Goal: Information Seeking & Learning: Learn about a topic

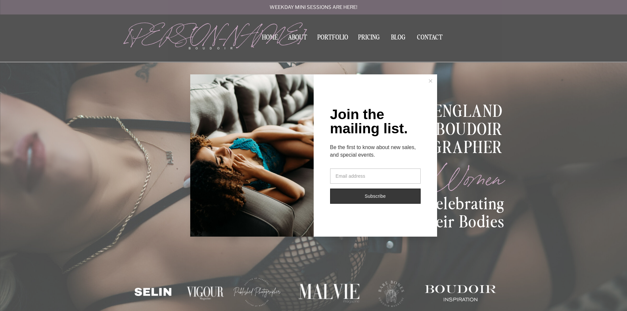
click at [433, 80] on button at bounding box center [430, 80] width 13 height 13
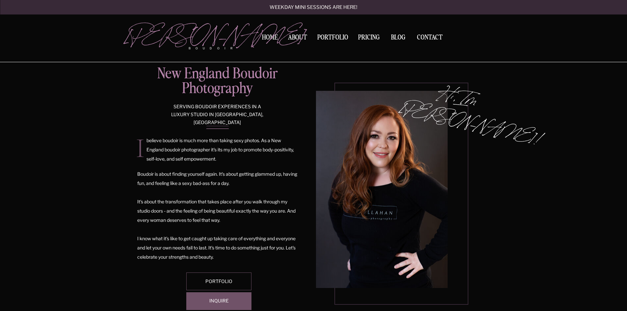
scroll to position [305, 0]
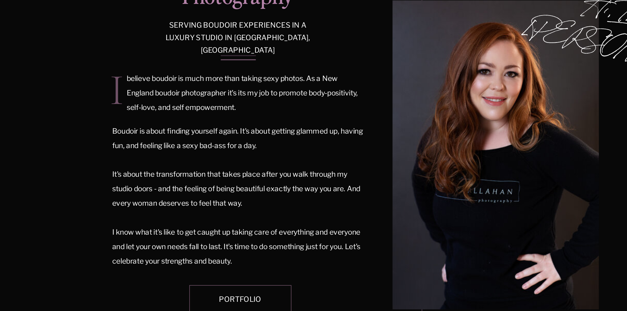
click at [196, 154] on p "believe boudoir is much more than taking sexy photos. As a New England boudoir …" at bounding box center [222, 150] width 151 height 29
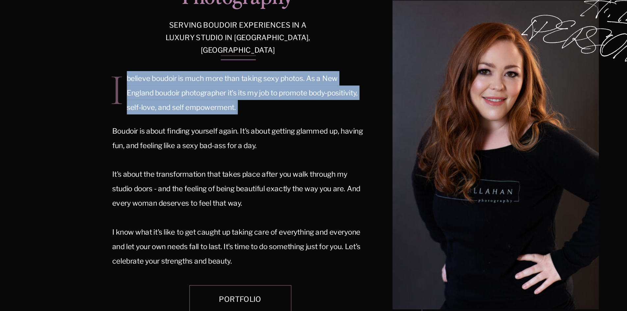
drag, startPoint x: 196, startPoint y: 154, endPoint x: 217, endPoint y: 161, distance: 22.6
click at [217, 161] on p "believe boudoir is much more than taking sexy photos. As a New England boudoir …" at bounding box center [222, 150] width 151 height 29
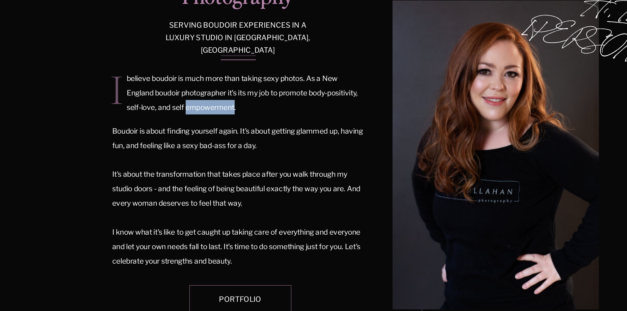
click at [217, 161] on p "believe boudoir is much more than taking sexy photos. As a New England boudoir …" at bounding box center [222, 150] width 151 height 29
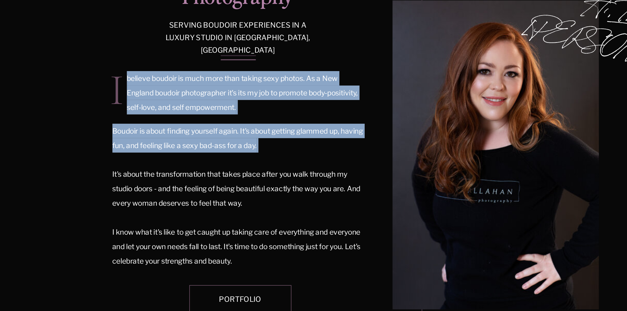
drag, startPoint x: 217, startPoint y: 161, endPoint x: 245, endPoint y: 187, distance: 38.0
click at [245, 187] on div "Hi, Im Kerry! New England Boudoir Photography serving boudoir experiences in a …" at bounding box center [313, 182] width 395 height 316
click at [245, 187] on p "Boudoir is about finding yourself again. It's about getting glammed up, having …" at bounding box center [217, 215] width 160 height 93
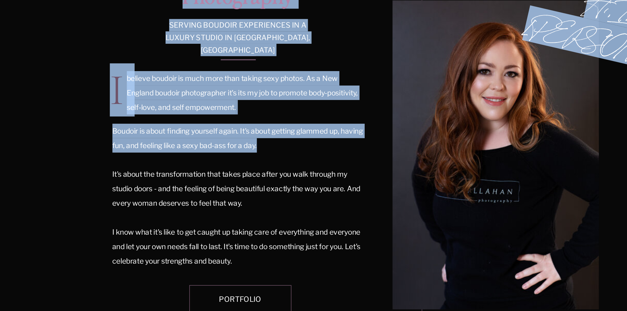
drag, startPoint x: 245, startPoint y: 187, endPoint x: 219, endPoint y: 164, distance: 35.0
click at [219, 164] on div "Hi, Im Kerry! New England Boudoir Photography serving boudoir experiences in a …" at bounding box center [313, 182] width 395 height 316
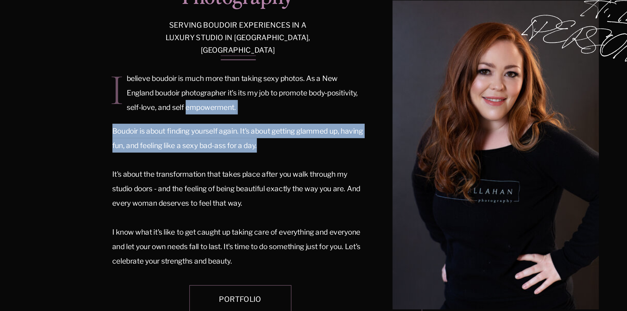
click at [219, 164] on p "believe boudoir is much more than taking sexy photos. As a New England boudoir …" at bounding box center [222, 150] width 151 height 29
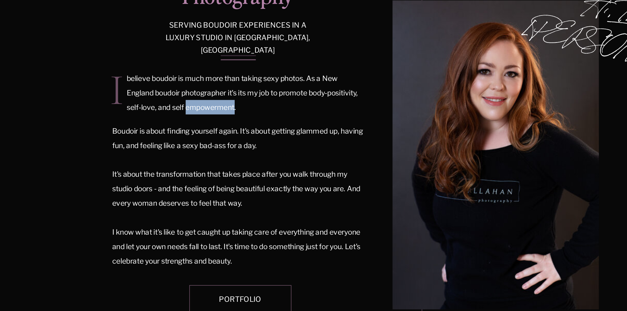
click at [219, 164] on p "believe boudoir is much more than taking sexy photos. As a New England boudoir …" at bounding box center [222, 150] width 151 height 29
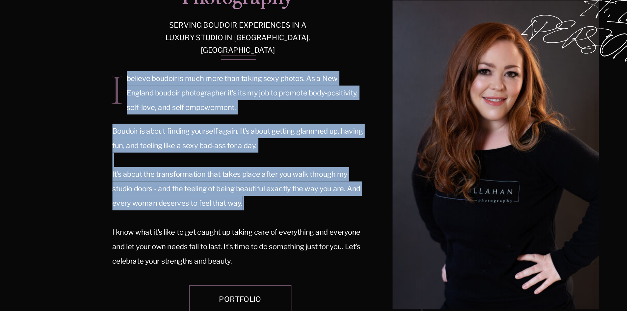
drag, startPoint x: 219, startPoint y: 164, endPoint x: 249, endPoint y: 209, distance: 54.1
click at [249, 209] on div "Hi, Im Kerry! New England Boudoir Photography serving boudoir experiences in a …" at bounding box center [313, 182] width 395 height 316
click at [249, 209] on p "Boudoir is about finding yourself again. It's about getting glammed up, having …" at bounding box center [217, 215] width 160 height 93
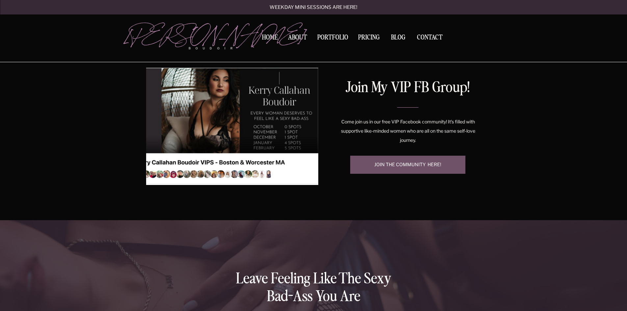
scroll to position [1244, 0]
click at [114, 144] on div "Contact BLOG Pricing Portfolio About Home boudoir Kerry Callahan Weekday mini s…" at bounding box center [313, 151] width 627 height 2791
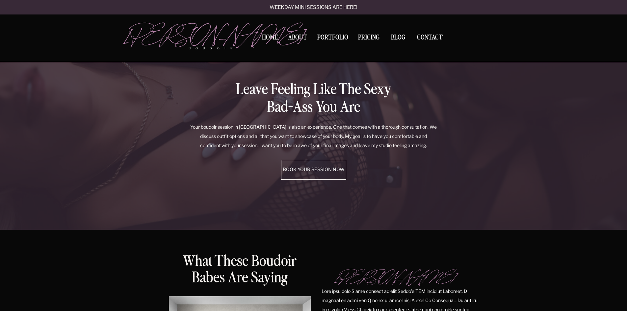
scroll to position [1435, 0]
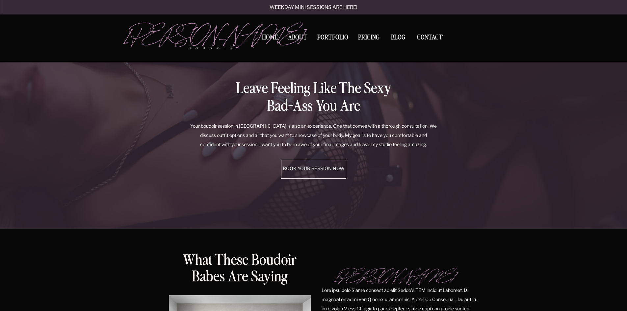
click at [254, 86] on p "Leave feeling like the sexy bad-ass you are" at bounding box center [313, 98] width 181 height 36
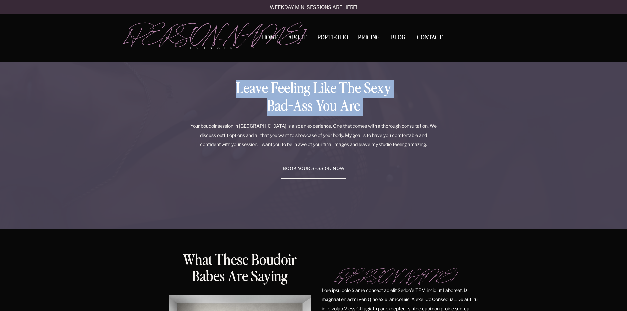
drag, startPoint x: 254, startPoint y: 86, endPoint x: 339, endPoint y: 119, distance: 90.9
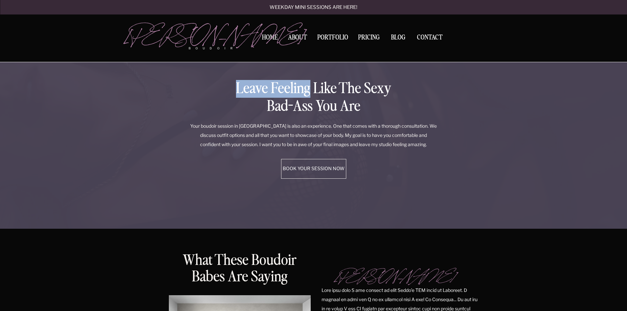
drag, startPoint x: 339, startPoint y: 119, endPoint x: 280, endPoint y: 87, distance: 66.9
click at [280, 87] on p "Leave feeling like the sexy bad-ass you are" at bounding box center [313, 98] width 181 height 36
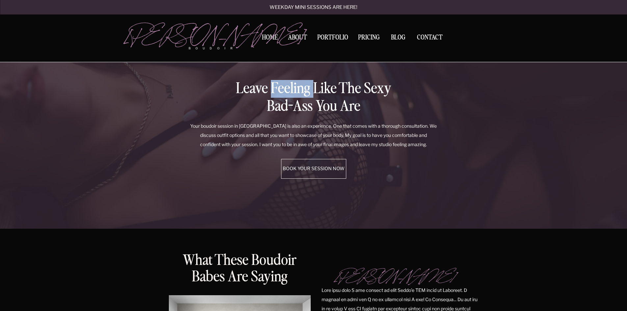
click at [280, 87] on p "Leave feeling like the sexy bad-ass you are" at bounding box center [313, 98] width 181 height 36
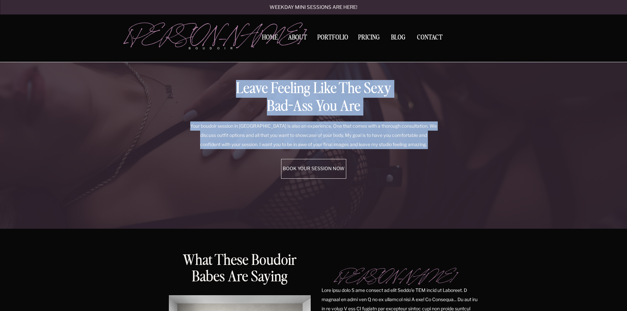
drag, startPoint x: 280, startPoint y: 87, endPoint x: 342, endPoint y: 125, distance: 73.2
click at [342, 125] on div "Leave feeling like the sexy bad-ass you are Your boudoir session in Greater New…" at bounding box center [313, 129] width 395 height 199
click at [342, 125] on p "Your boudoir session in Greater New England is also an experience. One that com…" at bounding box center [314, 136] width 248 height 28
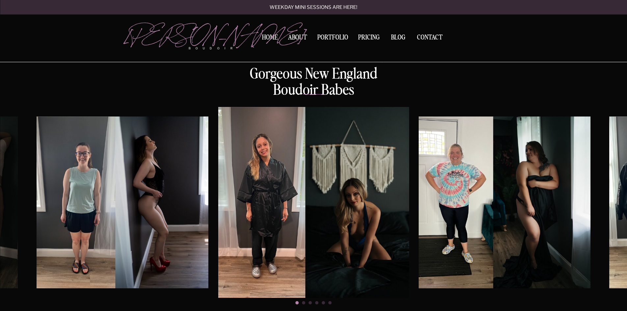
scroll to position [1876, 0]
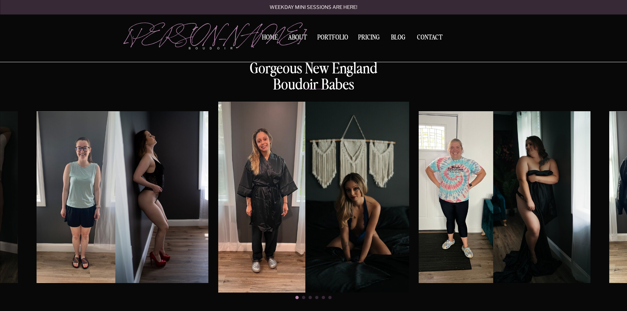
click at [98, 180] on img at bounding box center [123, 197] width 172 height 172
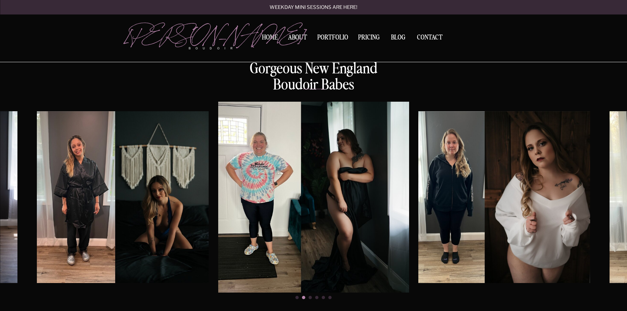
click at [477, 170] on img at bounding box center [505, 197] width 172 height 172
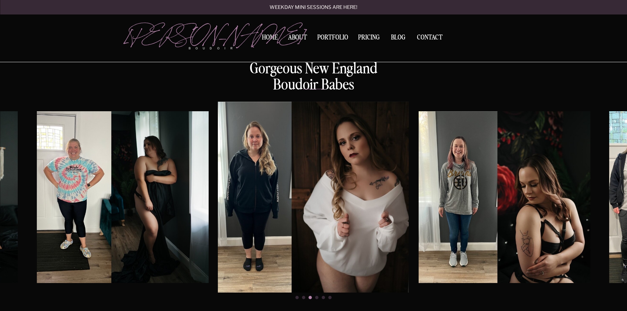
click at [439, 160] on img at bounding box center [505, 197] width 172 height 172
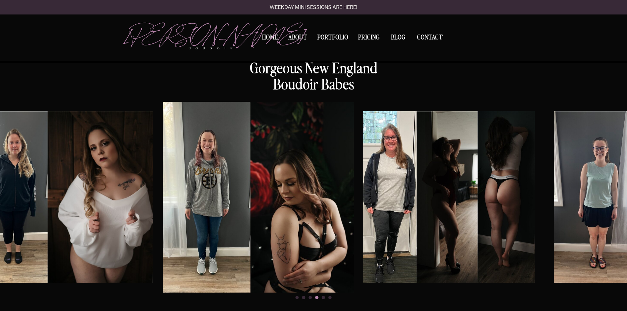
click at [440, 163] on img at bounding box center [449, 197] width 172 height 172
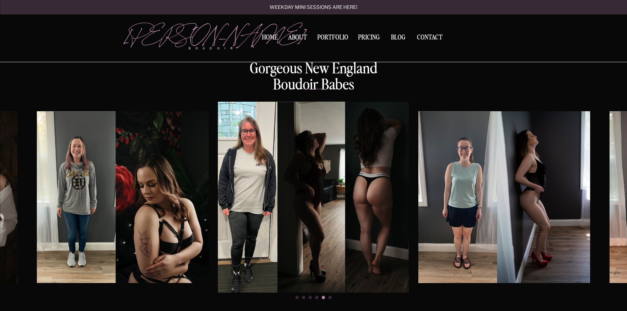
click at [158, 184] on img at bounding box center [123, 197] width 172 height 172
click at [272, 190] on img at bounding box center [313, 197] width 191 height 191
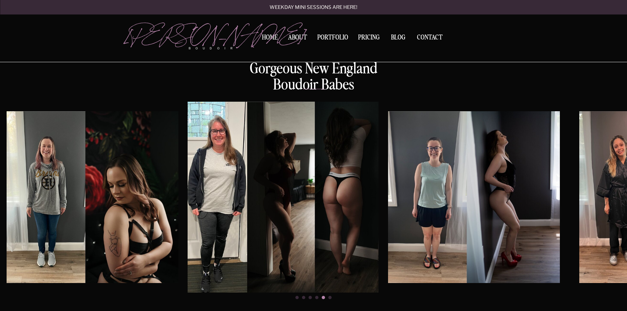
click at [412, 163] on img at bounding box center [474, 197] width 172 height 172
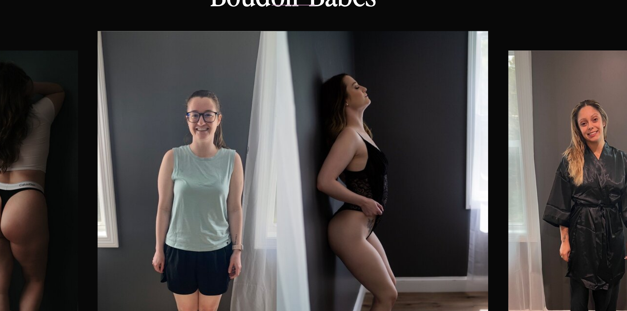
click at [322, 152] on img at bounding box center [313, 197] width 191 height 191
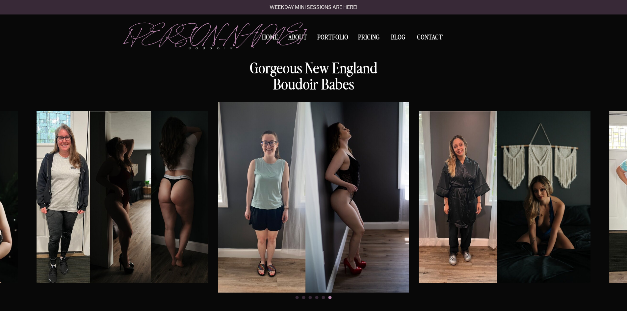
click at [151, 155] on img at bounding box center [123, 197] width 172 height 172
click at [203, 178] on img at bounding box center [123, 197] width 172 height 172
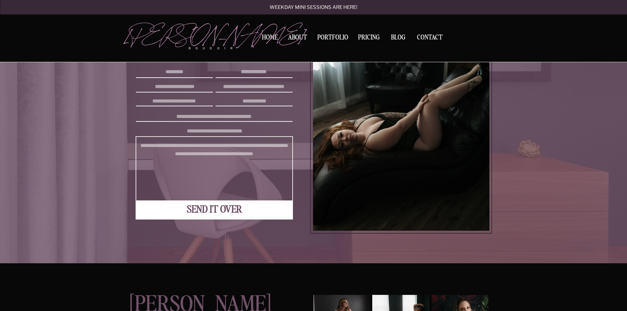
click at [356, 121] on div at bounding box center [401, 132] width 182 height 204
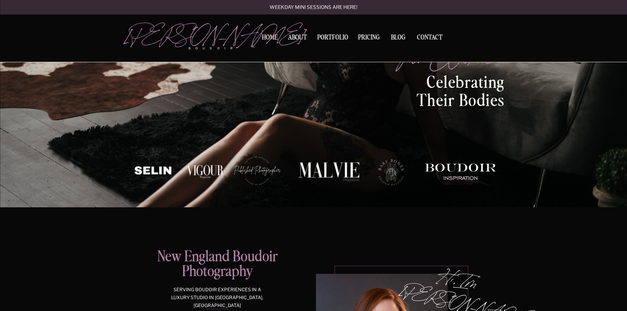
scroll to position [17, 0]
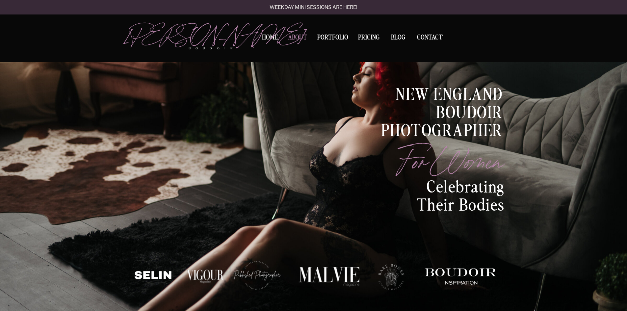
click at [294, 35] on nav "About" at bounding box center [297, 38] width 22 height 9
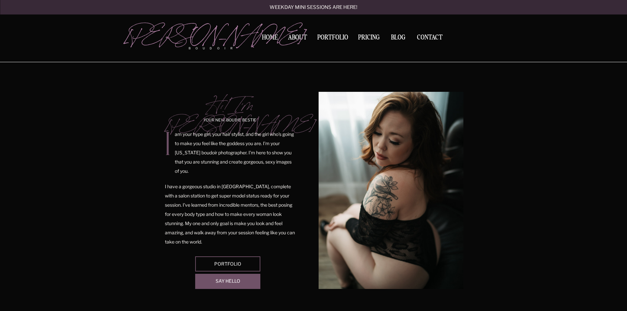
click at [407, 169] on div at bounding box center [391, 190] width 145 height 197
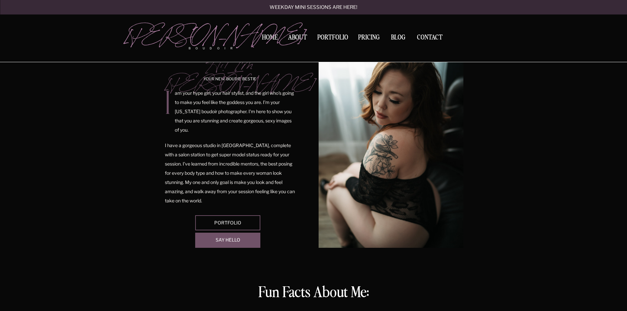
scroll to position [41, 0]
click at [236, 148] on p "I have a gorgeous studio in [GEOGRAPHIC_DATA], complete with a salon station to…" at bounding box center [230, 173] width 131 height 65
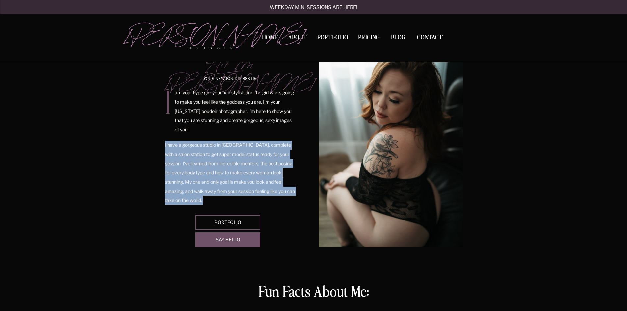
drag, startPoint x: 236, startPoint y: 148, endPoint x: 254, endPoint y: 162, distance: 22.9
click at [254, 162] on p "I have a gorgeous studio in [GEOGRAPHIC_DATA], complete with a salon station to…" at bounding box center [230, 173] width 131 height 65
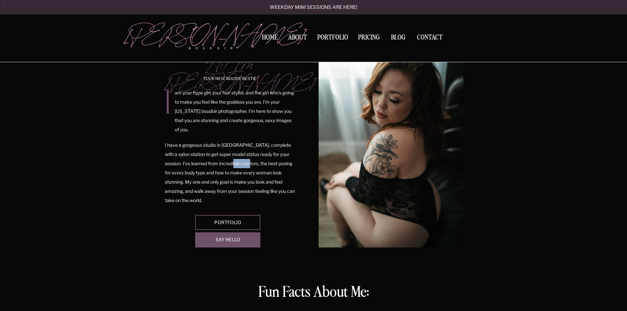
click at [254, 162] on p "I have a gorgeous studio in [GEOGRAPHIC_DATA], complete with a salon station to…" at bounding box center [230, 173] width 131 height 65
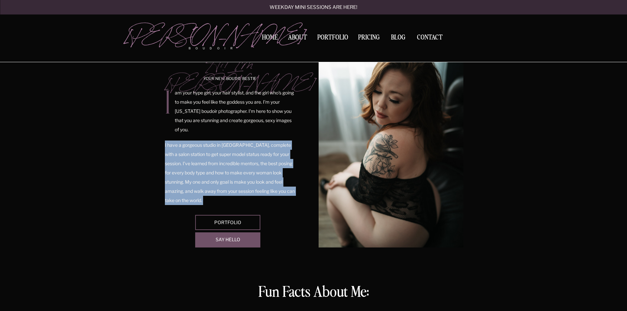
drag, startPoint x: 254, startPoint y: 162, endPoint x: 242, endPoint y: 153, distance: 15.5
click at [242, 153] on p "I have a gorgeous studio in [GEOGRAPHIC_DATA], complete with a salon station to…" at bounding box center [230, 173] width 131 height 65
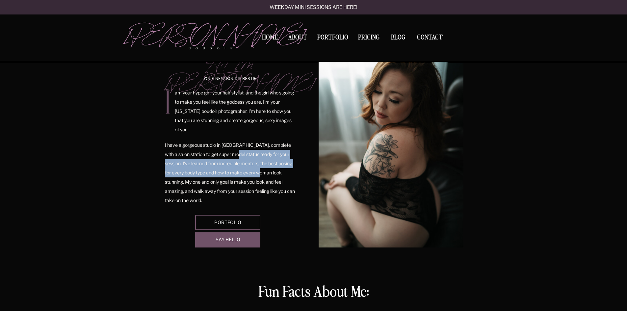
drag, startPoint x: 242, startPoint y: 153, endPoint x: 259, endPoint y: 174, distance: 27.4
click at [259, 174] on p "I have a gorgeous studio in [GEOGRAPHIC_DATA], complete with a salon station to…" at bounding box center [230, 173] width 131 height 65
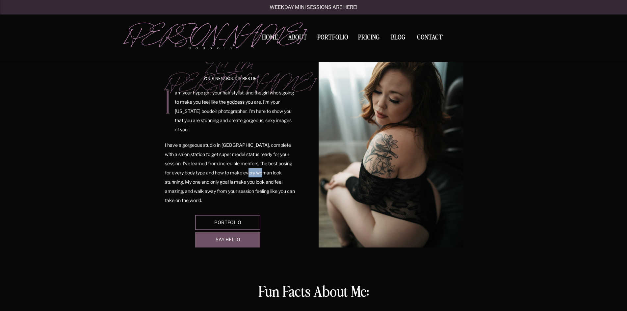
click at [259, 174] on p "I have a gorgeous studio in [GEOGRAPHIC_DATA], complete with a salon station to…" at bounding box center [230, 173] width 131 height 65
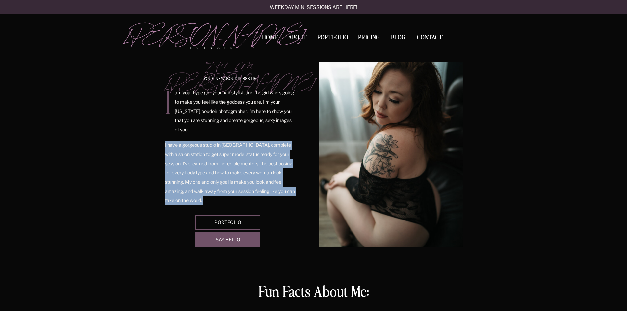
drag, startPoint x: 259, startPoint y: 174, endPoint x: 235, endPoint y: 161, distance: 27.1
click at [235, 161] on p "I have a gorgeous studio in [GEOGRAPHIC_DATA], complete with a salon station to…" at bounding box center [230, 173] width 131 height 65
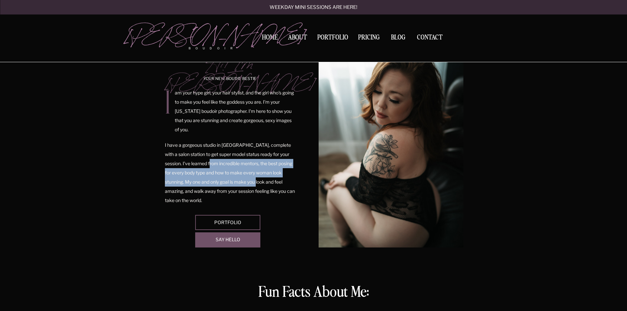
drag, startPoint x: 235, startPoint y: 161, endPoint x: 261, endPoint y: 179, distance: 31.8
click at [261, 179] on p "I have a gorgeous studio in [GEOGRAPHIC_DATA], complete with a salon station to…" at bounding box center [230, 173] width 131 height 65
drag, startPoint x: 261, startPoint y: 179, endPoint x: 232, endPoint y: 167, distance: 31.3
click at [232, 167] on p "I have a gorgeous studio in [GEOGRAPHIC_DATA], complete with a salon station to…" at bounding box center [230, 173] width 131 height 65
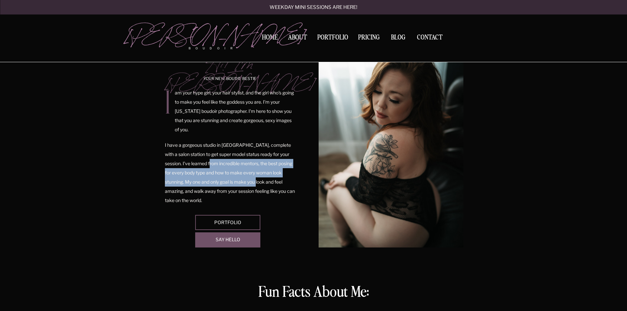
click at [232, 167] on p "I have a gorgeous studio in [GEOGRAPHIC_DATA], complete with a salon station to…" at bounding box center [230, 173] width 131 height 65
drag, startPoint x: 232, startPoint y: 167, endPoint x: 261, endPoint y: 190, distance: 36.8
click at [261, 190] on p "I have a gorgeous studio in [GEOGRAPHIC_DATA], complete with a salon station to…" at bounding box center [230, 173] width 131 height 65
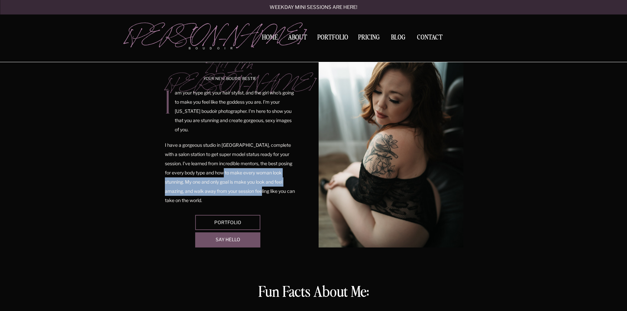
drag, startPoint x: 261, startPoint y: 190, endPoint x: 240, endPoint y: 176, distance: 25.5
click at [240, 176] on p "I have a gorgeous studio in [GEOGRAPHIC_DATA], complete with a salon station to…" at bounding box center [230, 173] width 131 height 65
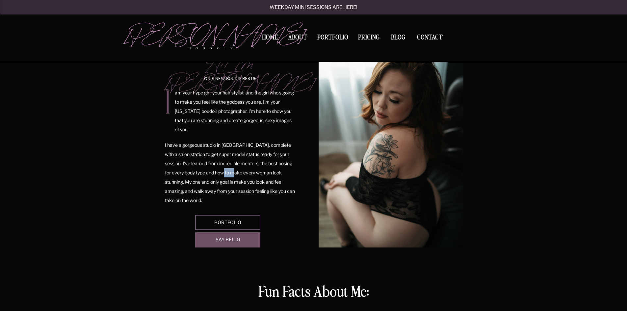
click at [240, 176] on p "I have a gorgeous studio in [GEOGRAPHIC_DATA], complete with a salon station to…" at bounding box center [230, 173] width 131 height 65
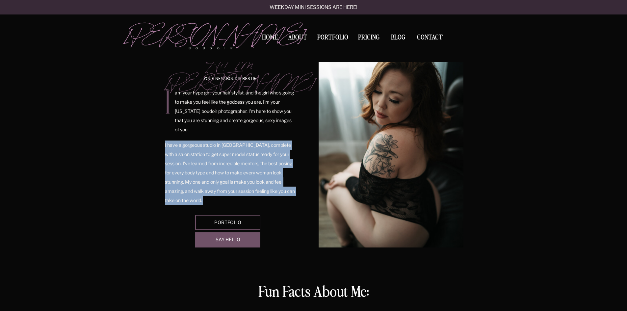
drag, startPoint x: 240, startPoint y: 176, endPoint x: 261, endPoint y: 193, distance: 27.3
click at [261, 193] on p "I have a gorgeous studio in [GEOGRAPHIC_DATA], complete with a salon station to…" at bounding box center [230, 173] width 131 height 65
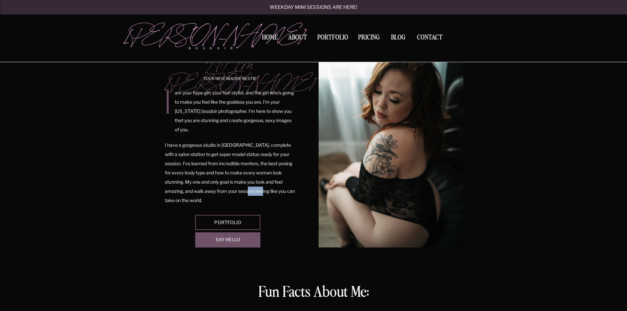
click at [261, 193] on p "I have a gorgeous studio in [GEOGRAPHIC_DATA], complete with a salon station to…" at bounding box center [230, 173] width 131 height 65
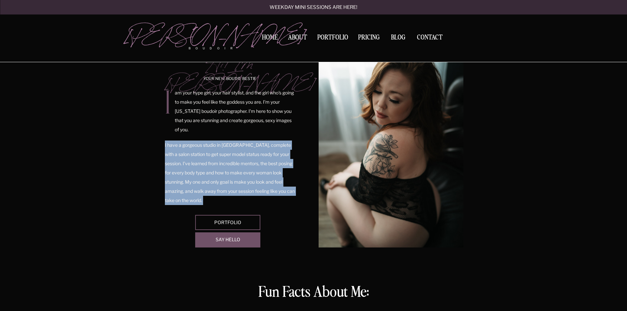
drag, startPoint x: 261, startPoint y: 193, endPoint x: 237, endPoint y: 168, distance: 34.5
click at [237, 168] on p "I have a gorgeous studio in [GEOGRAPHIC_DATA], complete with a salon station to…" at bounding box center [230, 173] width 131 height 65
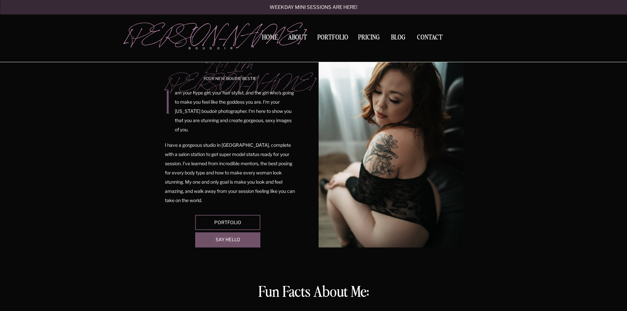
click at [360, 179] on div at bounding box center [391, 148] width 145 height 197
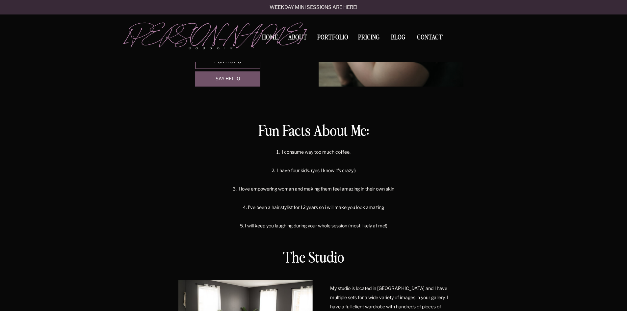
scroll to position [203, 0]
click at [314, 164] on p "1. I consume way too much coffee. 2. I have four kids. (yes I know it's crazy!)…" at bounding box center [314, 190] width 188 height 86
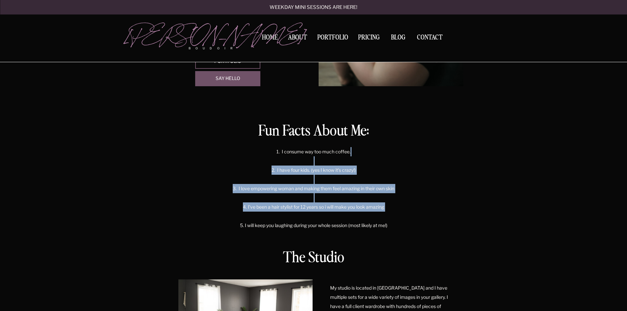
drag, startPoint x: 314, startPoint y: 164, endPoint x: 385, endPoint y: 203, distance: 80.4
click at [385, 203] on p "1. I consume way too much coffee. 2. I have four kids. (yes I know it's crazy!)…" at bounding box center [314, 190] width 188 height 86
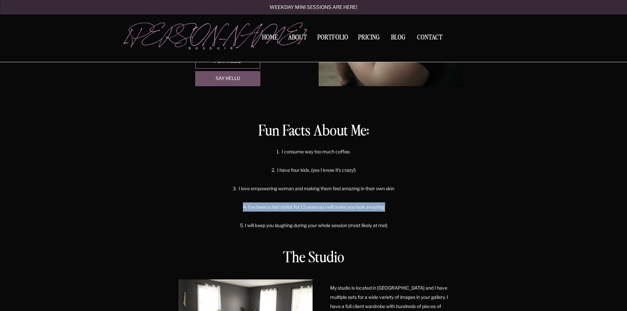
click at [385, 203] on p "1. I consume way too much coffee. 2. I have four kids. (yes I know it's crazy!)…" at bounding box center [314, 190] width 188 height 86
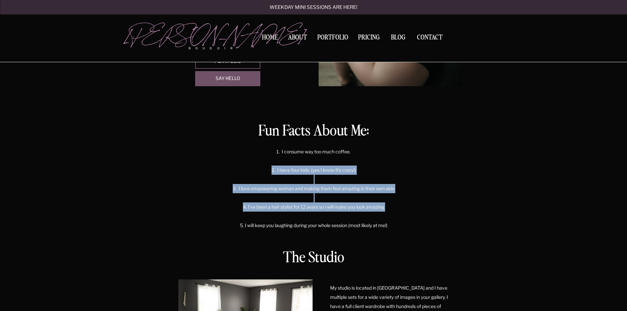
drag, startPoint x: 385, startPoint y: 203, endPoint x: 330, endPoint y: 170, distance: 63.6
click at [330, 170] on p "1. I consume way too much coffee. 2. I have four kids. (yes I know it's crazy!)…" at bounding box center [314, 190] width 188 height 86
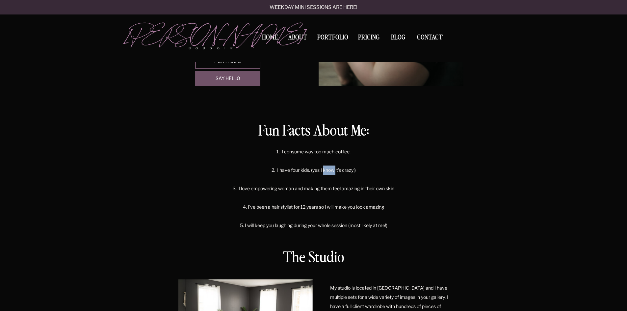
click at [330, 170] on p "1. I consume way too much coffee. 2. I have four kids. (yes I know it's crazy!)…" at bounding box center [314, 190] width 188 height 86
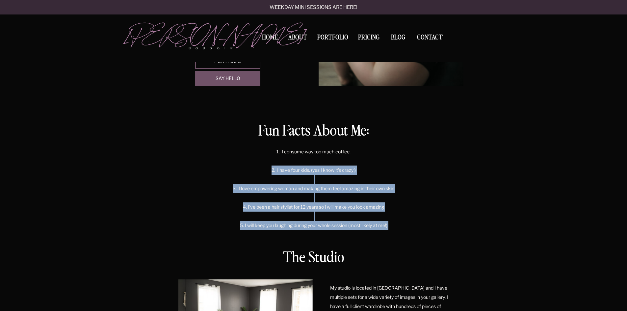
drag, startPoint x: 330, startPoint y: 170, endPoint x: 379, endPoint y: 222, distance: 71.3
click at [379, 222] on p "1. I consume way too much coffee. 2. I have four kids. (yes I know it's crazy!)…" at bounding box center [314, 190] width 188 height 86
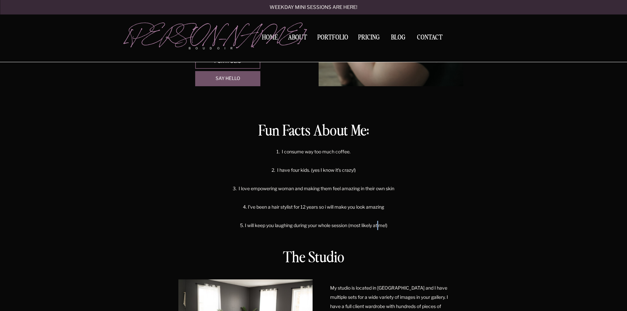
click at [379, 222] on p "1. I consume way too much coffee. 2. I have four kids. (yes I know it's crazy!)…" at bounding box center [314, 190] width 188 height 86
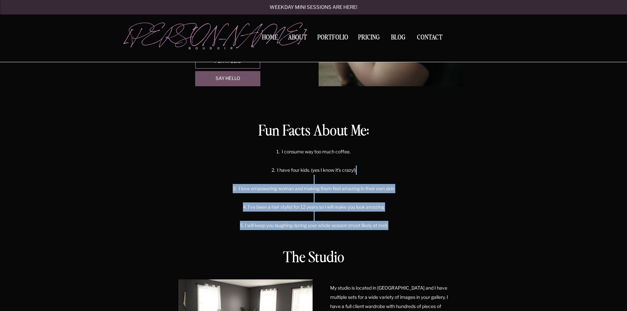
drag, startPoint x: 379, startPoint y: 222, endPoint x: 330, endPoint y: 176, distance: 67.6
click at [330, 176] on p "1. I consume way too much coffee. 2. I have four kids. (yes I know it's crazy!)…" at bounding box center [314, 190] width 188 height 86
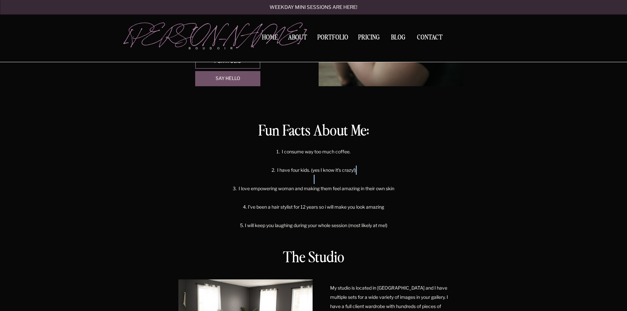
click at [330, 176] on p "1. I consume way too much coffee. 2. I have four kids. (yes I know it's crazy!)…" at bounding box center [314, 190] width 188 height 86
drag, startPoint x: 330, startPoint y: 176, endPoint x: 309, endPoint y: 161, distance: 25.2
click at [309, 161] on p "1. I consume way too much coffee. 2. I have four kids. (yes I know it's crazy!)…" at bounding box center [314, 190] width 188 height 86
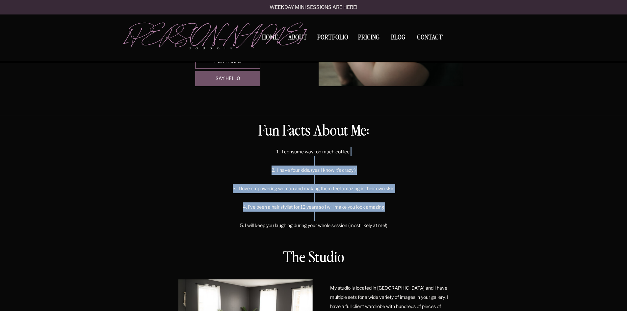
drag, startPoint x: 309, startPoint y: 161, endPoint x: 369, endPoint y: 217, distance: 82.0
click at [369, 217] on p "1. I consume way too much coffee. 2. I have four kids. (yes I know it's crazy!)…" at bounding box center [314, 190] width 188 height 86
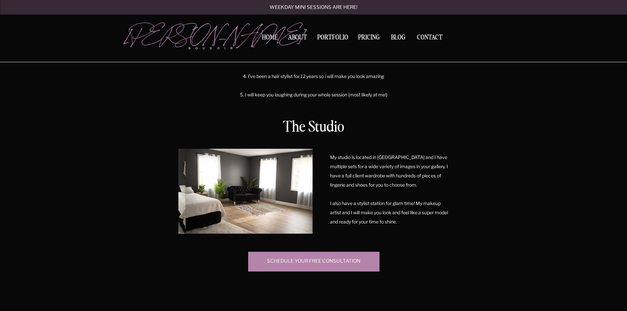
scroll to position [334, 0]
click at [371, 178] on p "My studio is located in [GEOGRAPHIC_DATA] and I have multiple sets for a wide v…" at bounding box center [389, 188] width 119 height 73
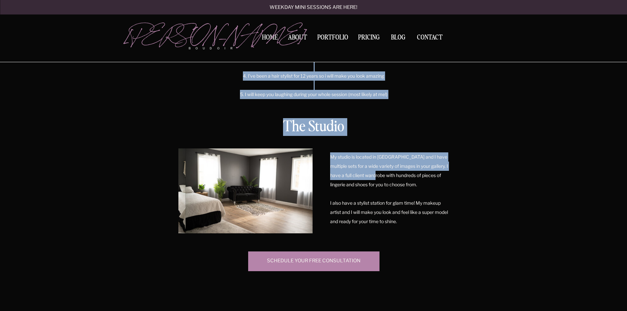
drag, startPoint x: 371, startPoint y: 178, endPoint x: 343, endPoint y: 152, distance: 38.2
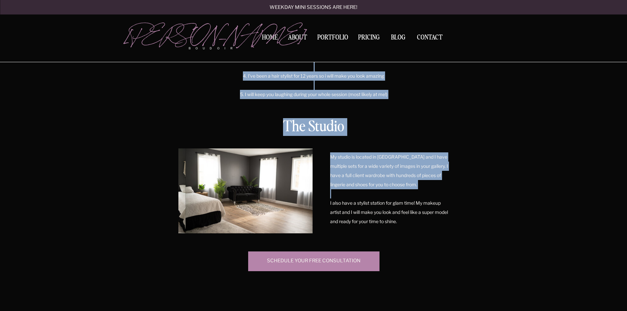
drag, startPoint x: 343, startPoint y: 152, endPoint x: 405, endPoint y: 192, distance: 73.5
click at [405, 192] on p "My studio is located in [GEOGRAPHIC_DATA] and I have multiple sets for a wide v…" at bounding box center [389, 188] width 119 height 73
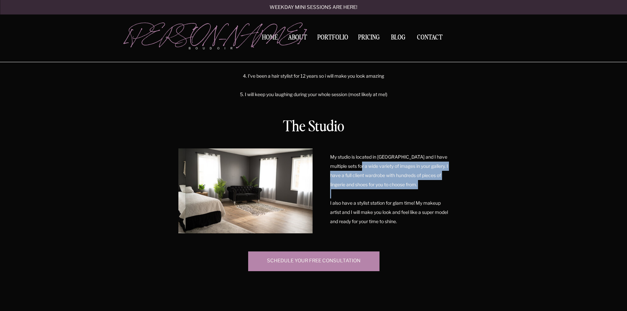
drag, startPoint x: 405, startPoint y: 192, endPoint x: 373, endPoint y: 166, distance: 41.2
click at [373, 166] on p "My studio is located in [GEOGRAPHIC_DATA] and I have multiple sets for a wide v…" at bounding box center [389, 188] width 119 height 73
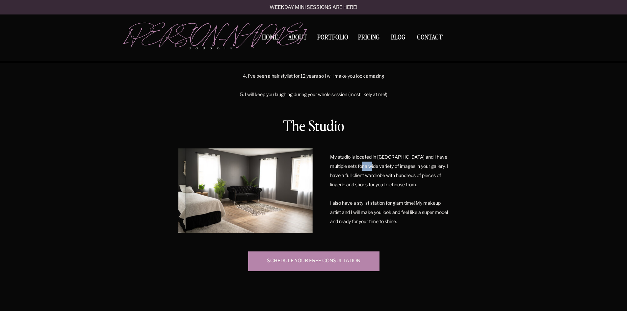
click at [373, 166] on p "My studio is located in [GEOGRAPHIC_DATA] and I have multiple sets for a wide v…" at bounding box center [389, 188] width 119 height 73
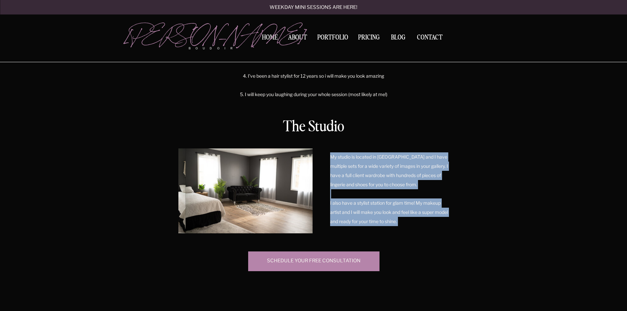
drag, startPoint x: 373, startPoint y: 166, endPoint x: 425, endPoint y: 202, distance: 63.3
click at [425, 202] on p "My studio is located in [GEOGRAPHIC_DATA] and I have multiple sets for a wide v…" at bounding box center [389, 188] width 119 height 73
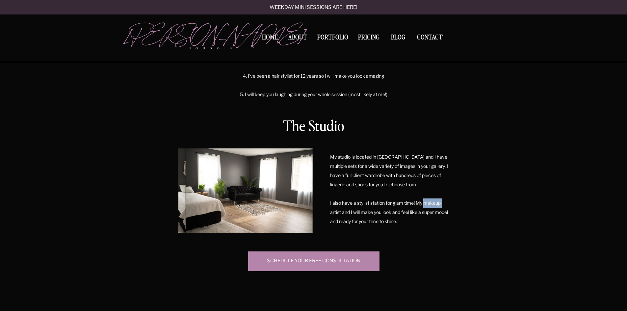
click at [425, 202] on p "My studio is located in [GEOGRAPHIC_DATA] and I have multiple sets for a wide v…" at bounding box center [389, 188] width 119 height 73
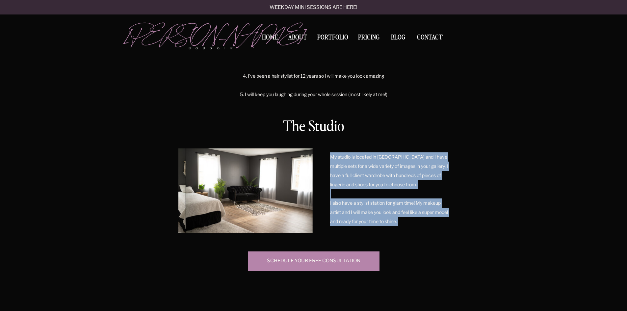
drag, startPoint x: 425, startPoint y: 202, endPoint x: 406, endPoint y: 168, distance: 39.4
click at [406, 168] on p "My studio is located in [GEOGRAPHIC_DATA] and I have multiple sets for a wide v…" at bounding box center [389, 188] width 119 height 73
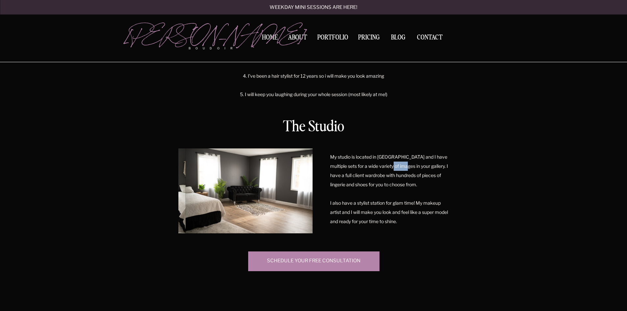
click at [406, 168] on p "My studio is located in [GEOGRAPHIC_DATA] and I have multiple sets for a wide v…" at bounding box center [389, 188] width 119 height 73
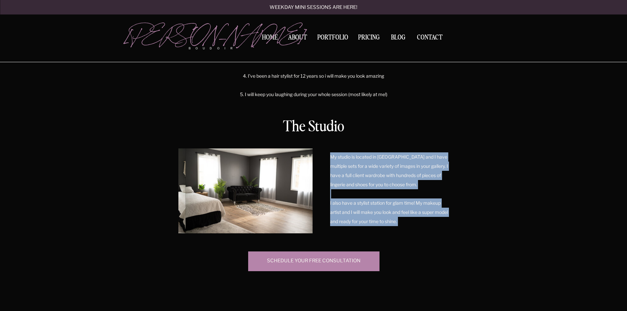
drag, startPoint x: 406, startPoint y: 168, endPoint x: 427, endPoint y: 199, distance: 38.2
click at [427, 199] on p "My studio is located in [GEOGRAPHIC_DATA] and I have multiple sets for a wide v…" at bounding box center [389, 188] width 119 height 73
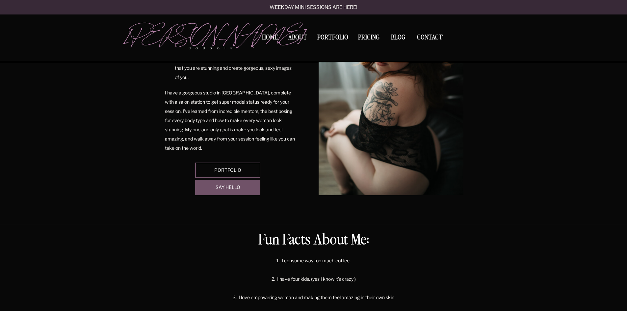
scroll to position [91, 0]
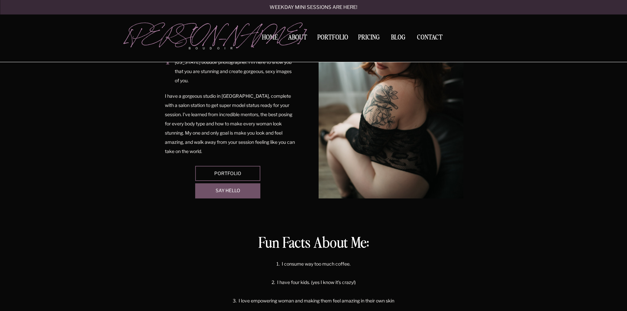
click at [237, 197] on div at bounding box center [227, 190] width 65 height 15
click at [212, 177] on div at bounding box center [227, 173] width 65 height 15
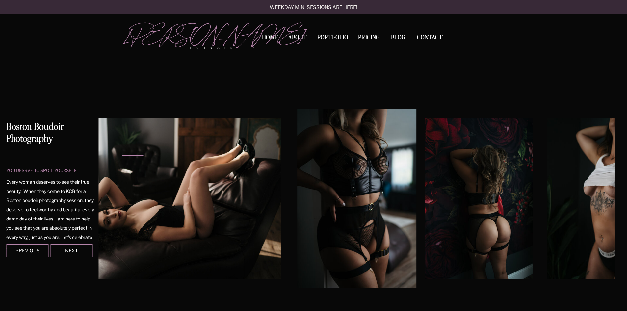
click at [319, 179] on img at bounding box center [357, 198] width 120 height 179
click at [476, 178] on img at bounding box center [478, 198] width 107 height 161
click at [425, 173] on img at bounding box center [478, 198] width 107 height 161
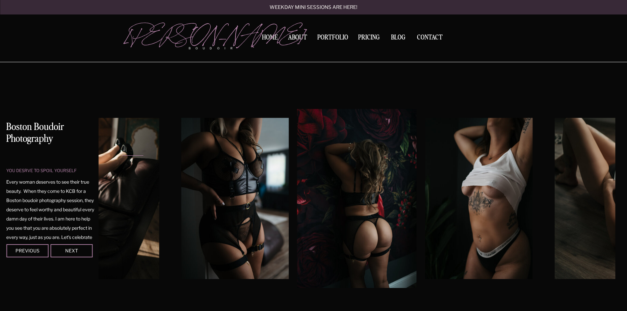
click at [318, 171] on img at bounding box center [357, 198] width 120 height 179
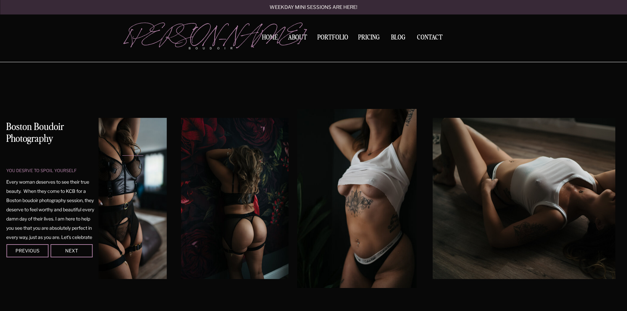
click at [334, 178] on img at bounding box center [357, 198] width 120 height 179
click at [327, 171] on img at bounding box center [357, 198] width 120 height 179
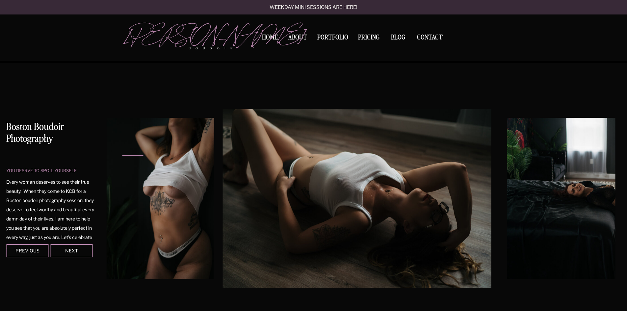
click at [299, 160] on img at bounding box center [357, 198] width 269 height 179
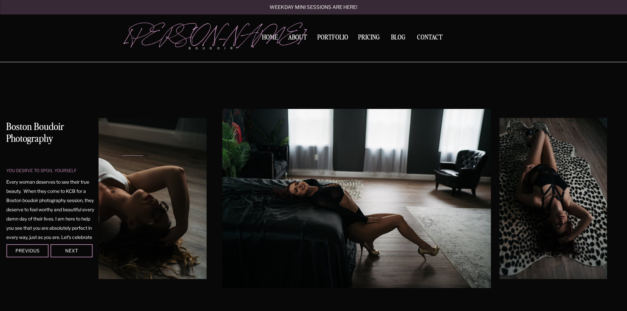
click at [266, 149] on img at bounding box center [357, 198] width 269 height 179
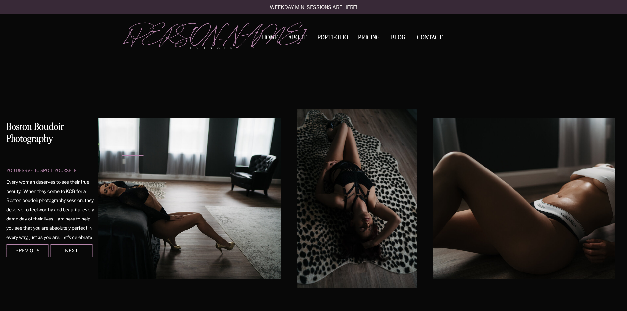
click at [297, 138] on img at bounding box center [357, 198] width 120 height 179
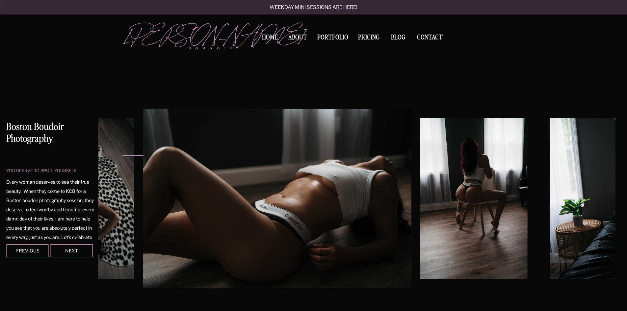
click at [268, 128] on img at bounding box center [277, 198] width 269 height 179
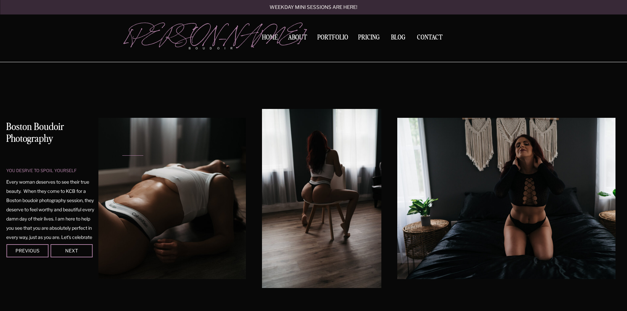
click at [299, 125] on img at bounding box center [322, 198] width 120 height 179
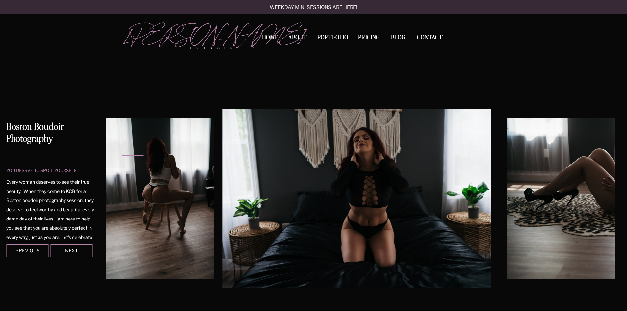
click at [305, 129] on img at bounding box center [357, 198] width 269 height 179
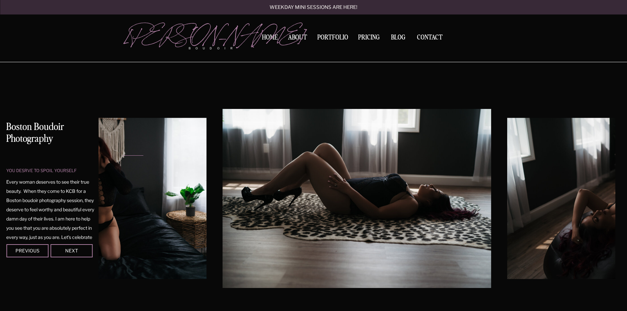
click at [313, 134] on img at bounding box center [357, 198] width 269 height 179
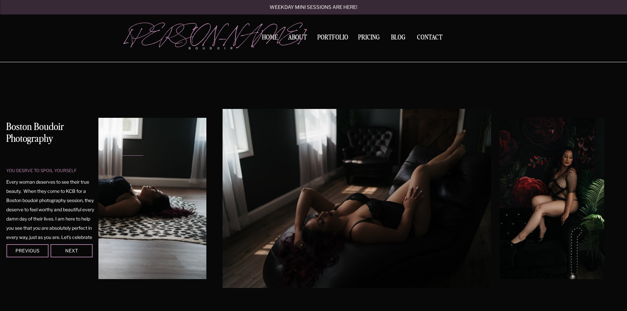
click at [316, 130] on img at bounding box center [357, 198] width 269 height 179
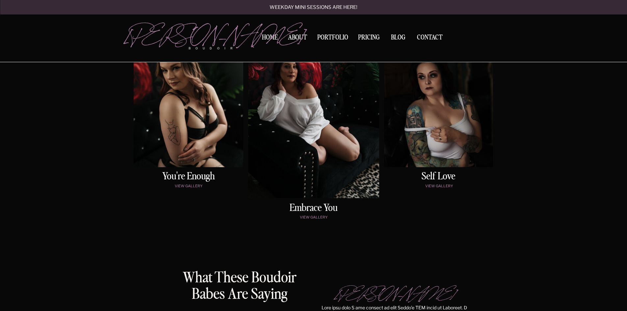
scroll to position [274, 0]
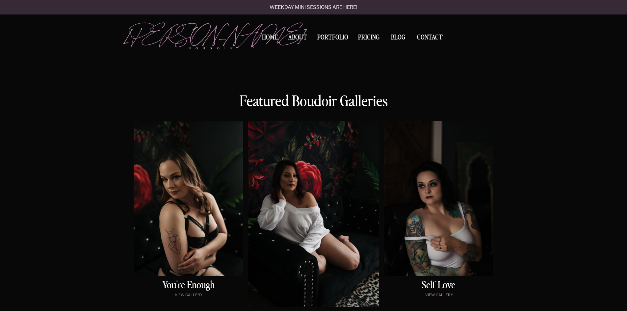
click at [199, 182] on div at bounding box center [189, 199] width 110 height 155
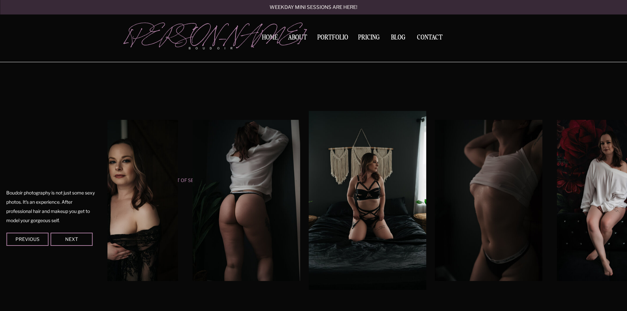
scroll to position [549, 0]
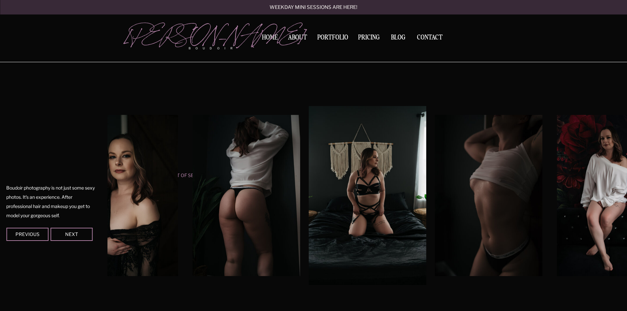
click at [152, 164] on img at bounding box center [123, 195] width 107 height 161
click at [204, 160] on img at bounding box center [246, 195] width 107 height 161
click at [240, 161] on img at bounding box center [246, 195] width 107 height 161
click at [147, 172] on img at bounding box center [123, 195] width 107 height 161
click at [224, 184] on img at bounding box center [246, 195] width 107 height 161
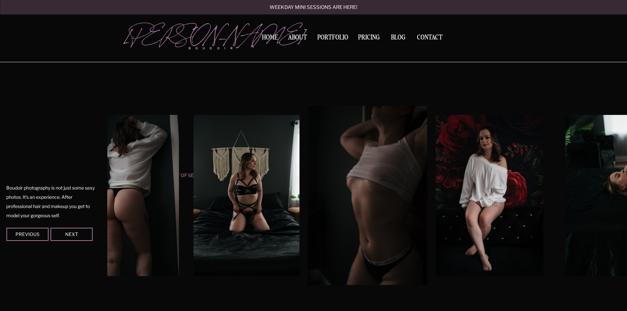
click at [238, 186] on img at bounding box center [246, 195] width 106 height 161
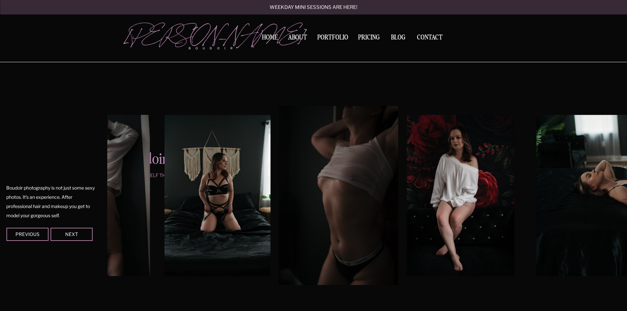
click at [259, 182] on img at bounding box center [217, 195] width 106 height 161
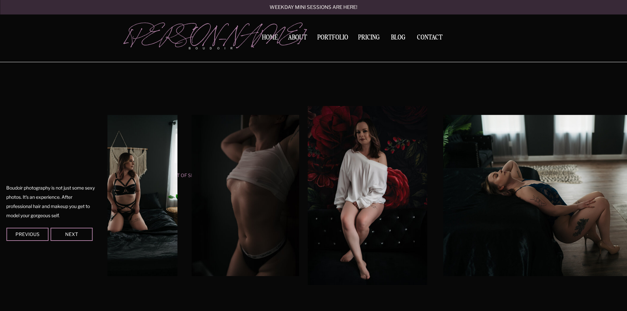
click at [308, 167] on img at bounding box center [368, 195] width 120 height 179
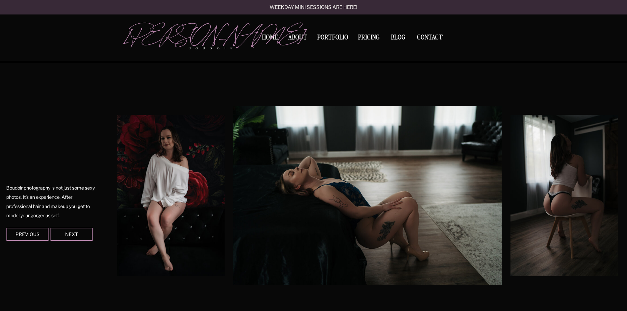
click at [242, 144] on img at bounding box center [367, 195] width 269 height 179
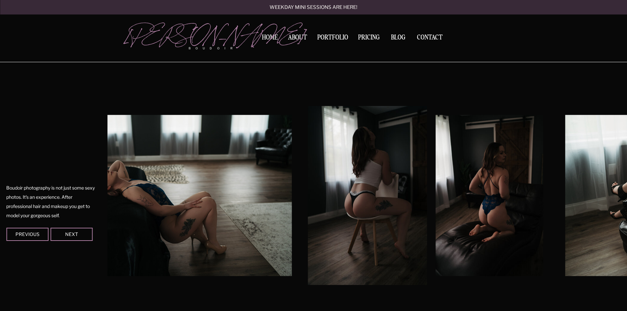
click at [308, 142] on img at bounding box center [368, 195] width 120 height 179
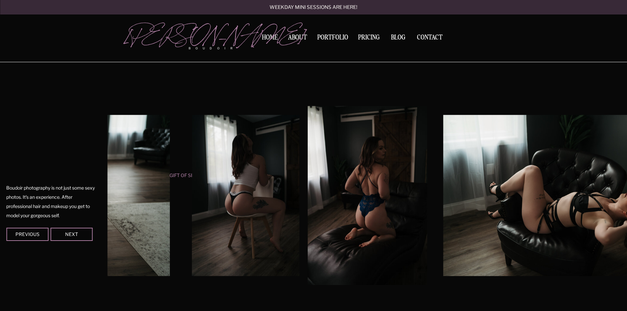
click at [314, 162] on img at bounding box center [368, 195] width 120 height 179
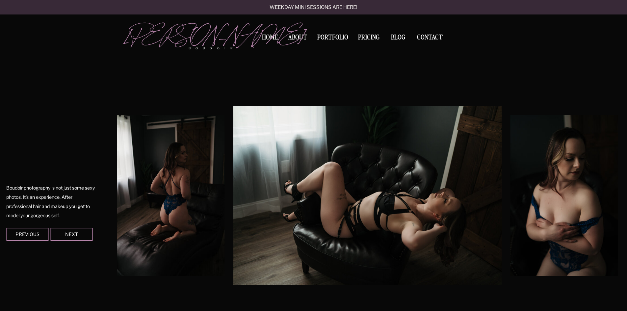
click at [326, 161] on img at bounding box center [367, 195] width 269 height 179
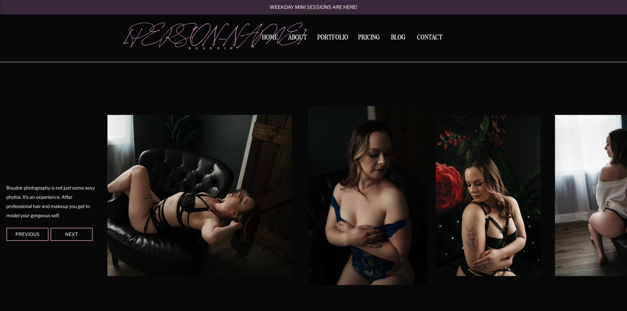
click at [308, 137] on img at bounding box center [368, 195] width 120 height 179
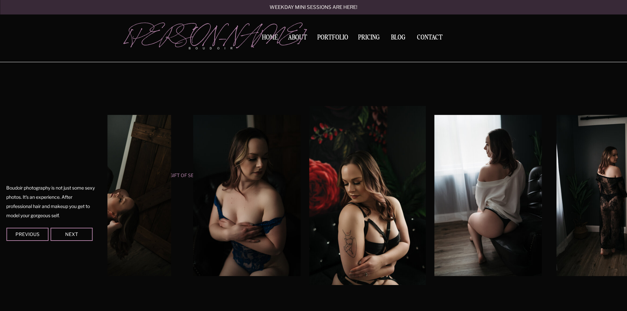
click at [309, 147] on img at bounding box center [367, 195] width 117 height 179
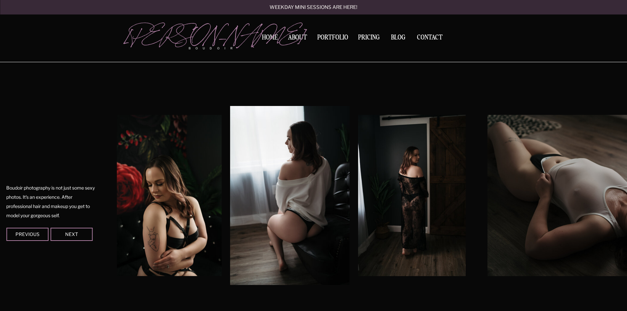
click at [294, 145] on img at bounding box center [290, 195] width 120 height 179
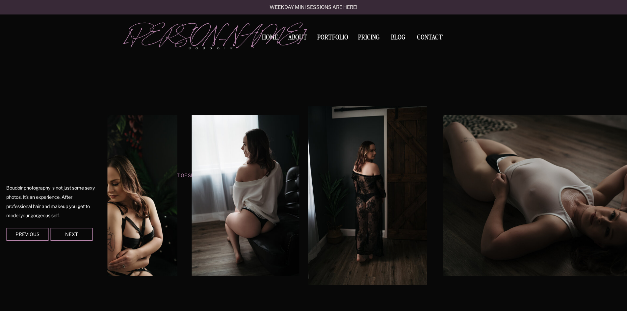
click at [308, 119] on img at bounding box center [368, 195] width 120 height 179
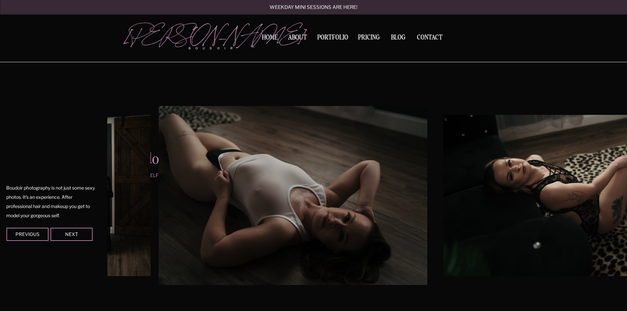
click at [277, 128] on img at bounding box center [293, 195] width 269 height 179
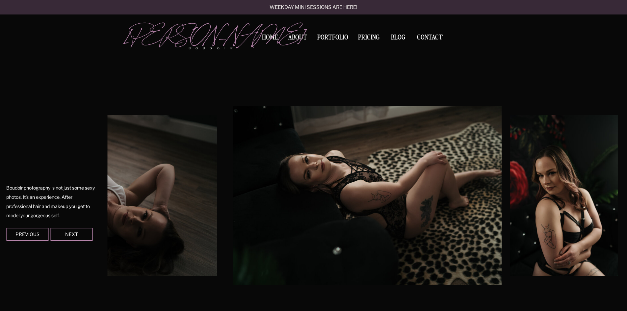
click at [291, 137] on img at bounding box center [367, 195] width 269 height 179
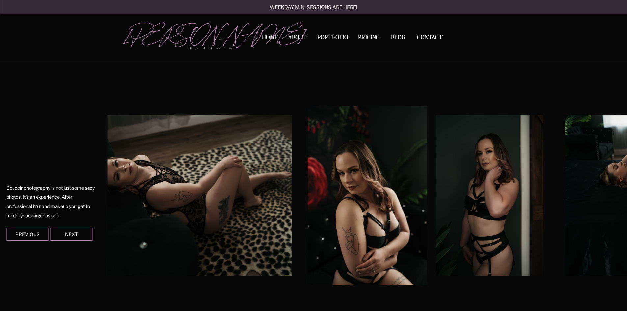
click at [308, 143] on img at bounding box center [368, 195] width 120 height 179
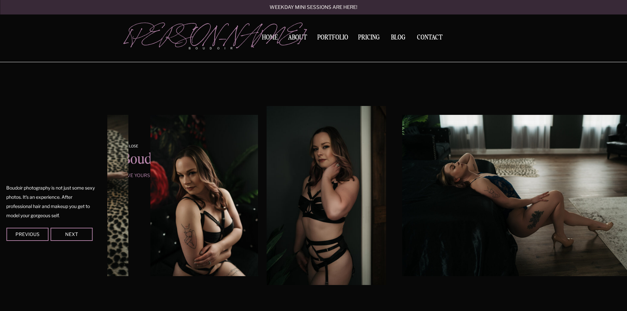
click at [329, 152] on img at bounding box center [327, 195] width 120 height 179
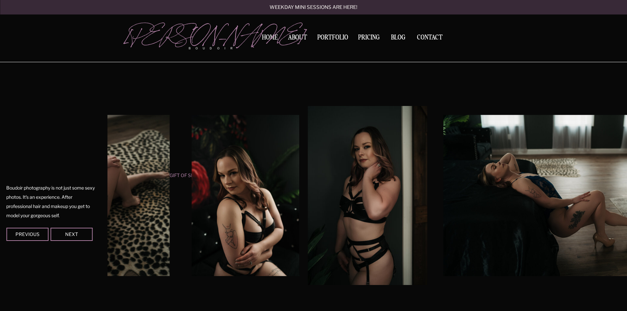
click at [308, 152] on img at bounding box center [368, 195] width 120 height 179
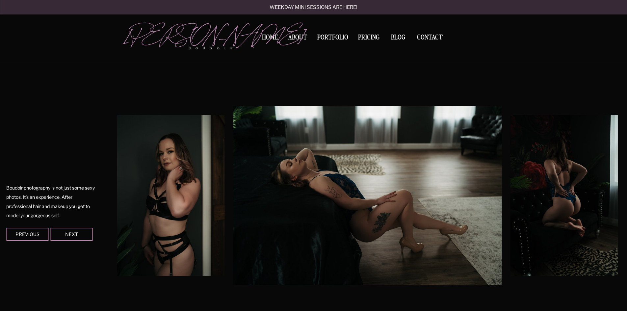
click at [263, 144] on img at bounding box center [367, 195] width 269 height 179
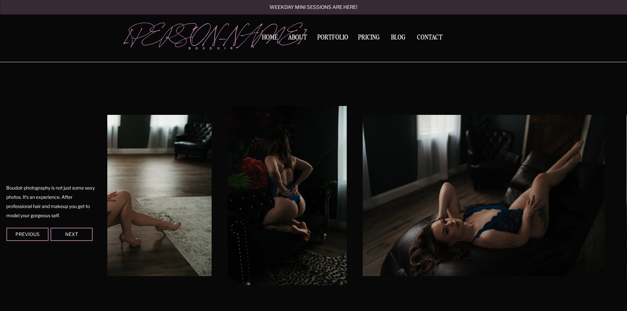
click at [274, 147] on img at bounding box center [288, 195] width 120 height 179
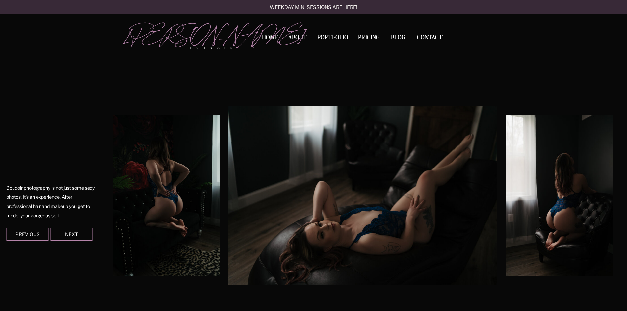
click at [293, 150] on img at bounding box center [363, 195] width 269 height 179
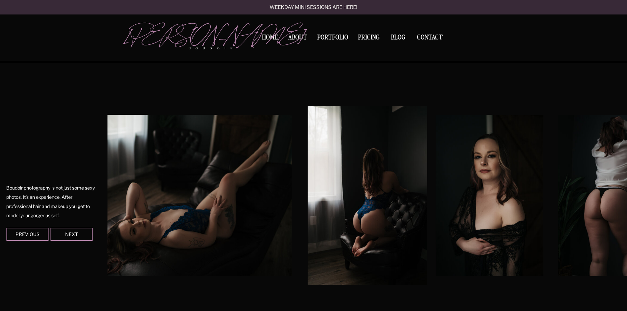
click at [308, 131] on img at bounding box center [368, 195] width 120 height 179
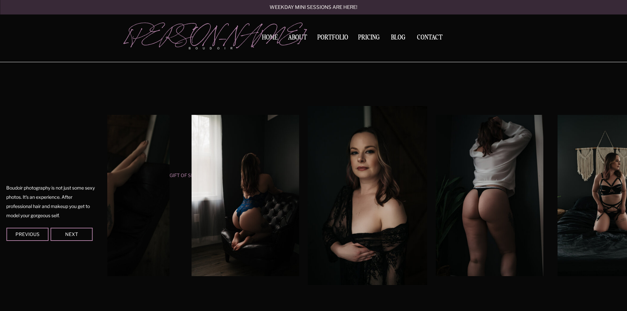
click at [308, 135] on img at bounding box center [368, 195] width 120 height 179
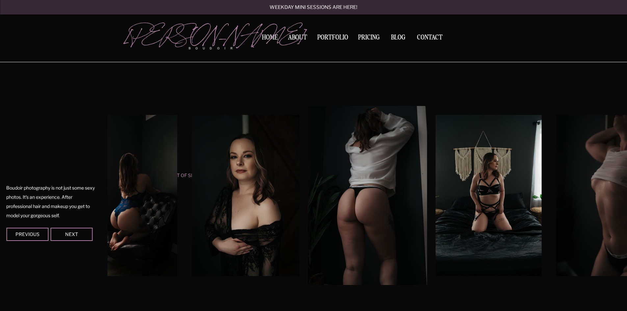
click at [377, 144] on img at bounding box center [368, 195] width 120 height 179
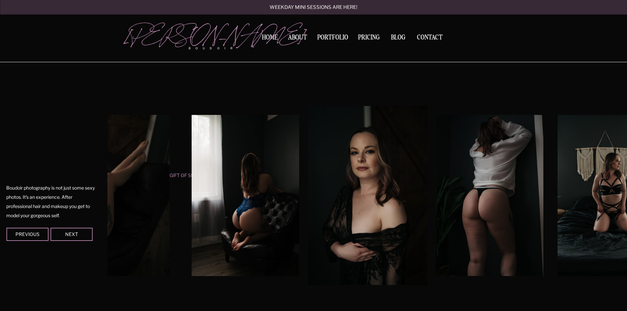
click at [334, 33] on p "view gallery" at bounding box center [313, 34] width 107 height 6
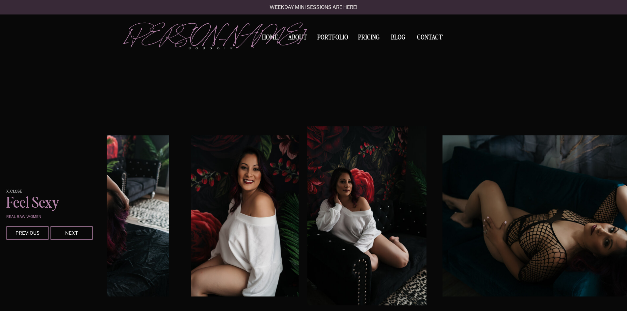
scroll to position [797, 0]
click at [334, 35] on nav "Portfolio" at bounding box center [333, 38] width 36 height 9
click at [64, 233] on div "Next" at bounding box center [72, 233] width 40 height 4
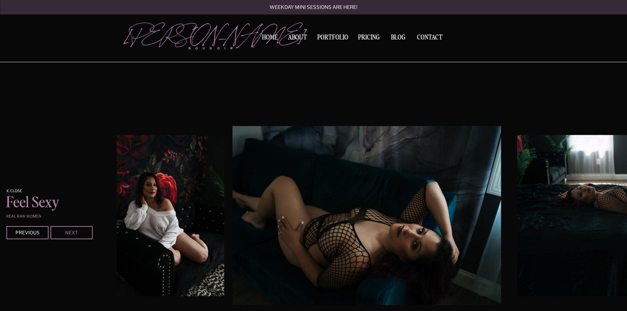
click at [64, 233] on div "Next" at bounding box center [72, 233] width 40 height 4
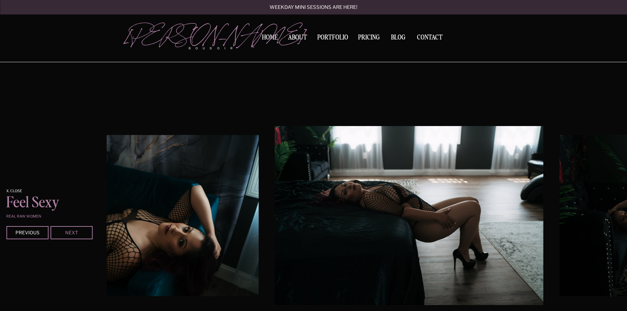
click at [64, 233] on div "Next" at bounding box center [72, 233] width 40 height 4
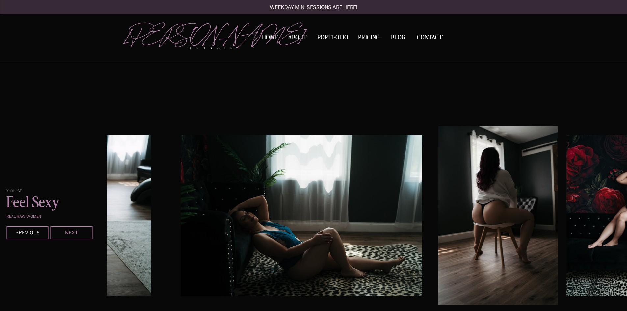
click at [64, 233] on div "Next" at bounding box center [72, 233] width 40 height 4
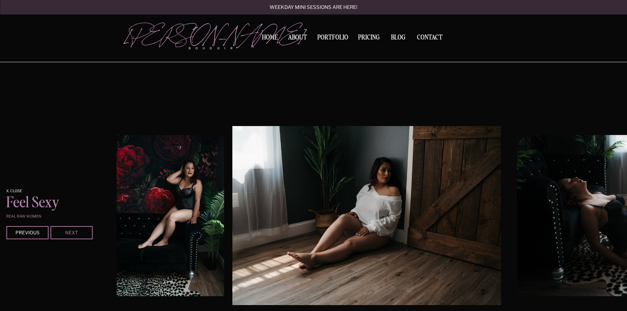
click at [64, 233] on div "Next" at bounding box center [72, 233] width 40 height 4
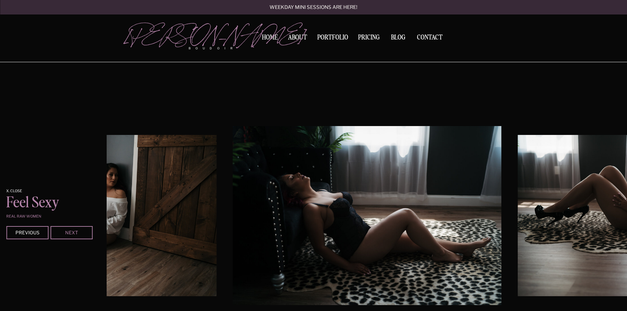
click at [64, 233] on div "Next" at bounding box center [72, 233] width 40 height 4
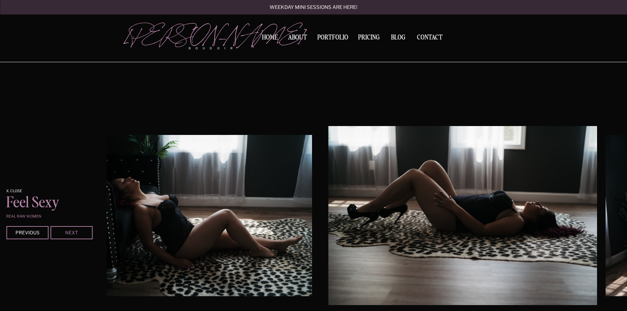
click at [64, 233] on div "Next" at bounding box center [72, 233] width 40 height 4
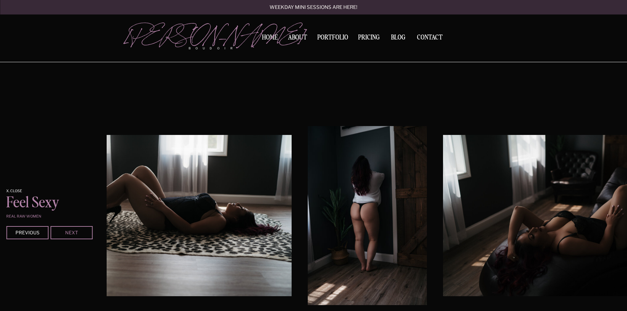
click at [64, 233] on div "Next" at bounding box center [72, 233] width 40 height 4
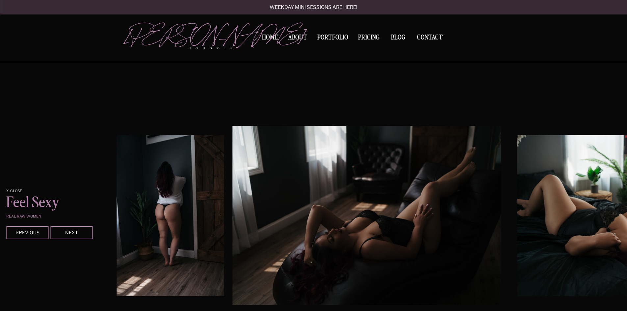
click at [155, 214] on img at bounding box center [170, 215] width 107 height 161
click at [25, 233] on div "Previous" at bounding box center [28, 233] width 40 height 4
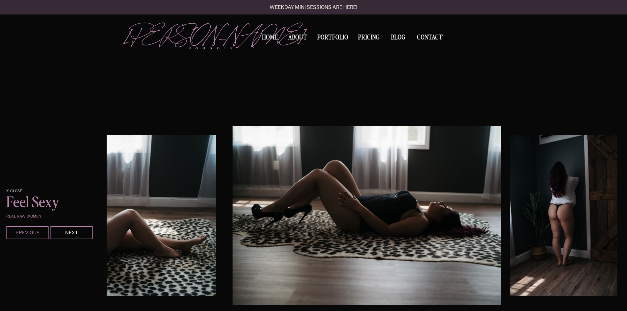
click at [25, 233] on div "Previous" at bounding box center [28, 233] width 40 height 4
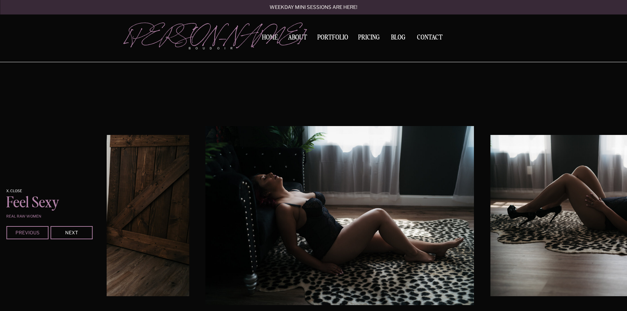
click at [25, 233] on div "Previous" at bounding box center [28, 233] width 40 height 4
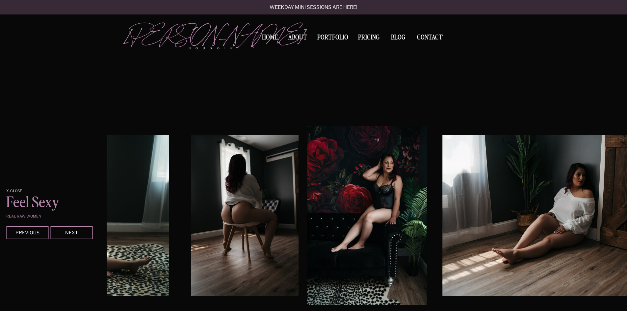
click at [273, 193] on img at bounding box center [244, 215] width 107 height 161
click at [400, 41] on div "Contact BLOG Pricing Portfolio About Home boudoir Kerry Callahan Weekday mini s…" at bounding box center [313, 158] width 627 height 1910
click at [397, 36] on nav "BLOG" at bounding box center [398, 37] width 20 height 6
